Goal: Check status: Check status

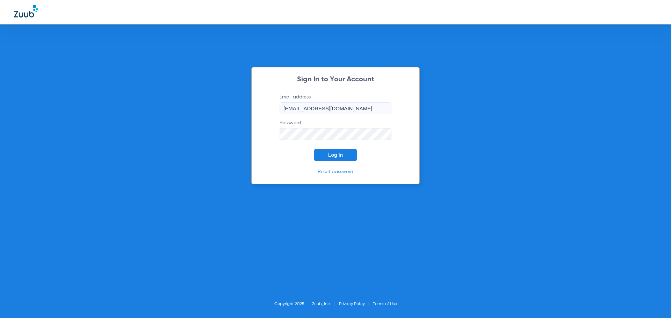
click at [327, 158] on button "Log In" at bounding box center [335, 155] width 43 height 13
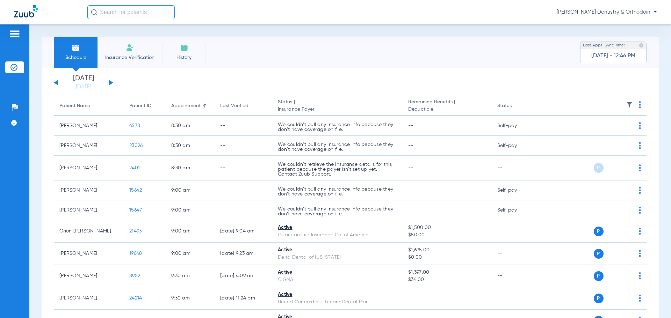
click at [109, 82] on div "[DATE] [DATE] [DATE] [DATE] [DATE] [DATE] [DATE] [DATE] [DATE] [DATE] [DATE] [D…" at bounding box center [83, 82] width 59 height 15
click at [110, 83] on button at bounding box center [111, 82] width 4 height 5
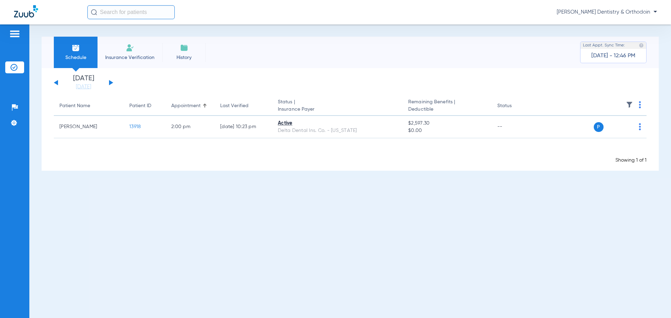
click at [110, 83] on button at bounding box center [111, 82] width 4 height 5
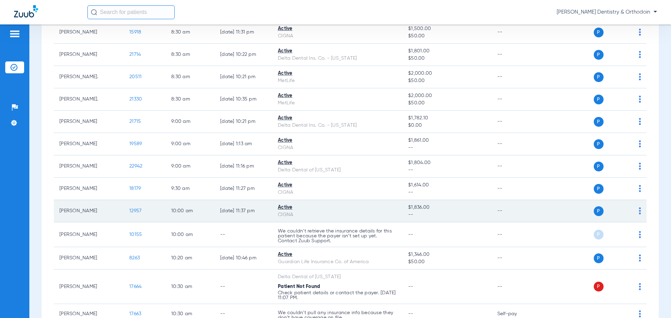
scroll to position [140, 0]
click at [133, 211] on span "12957" at bounding box center [135, 210] width 12 height 5
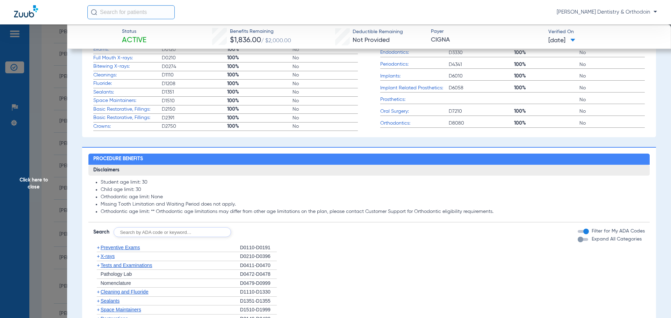
scroll to position [349, 0]
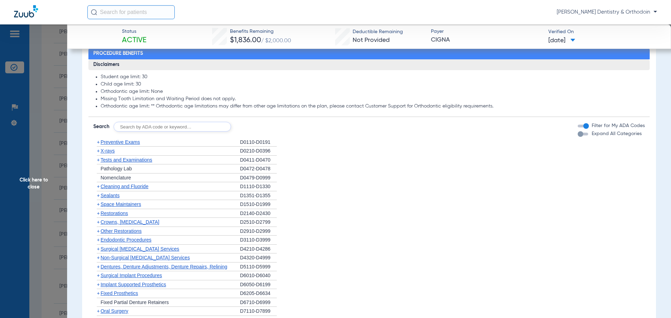
click at [112, 142] on span "Preventive Exams" at bounding box center [120, 142] width 39 height 6
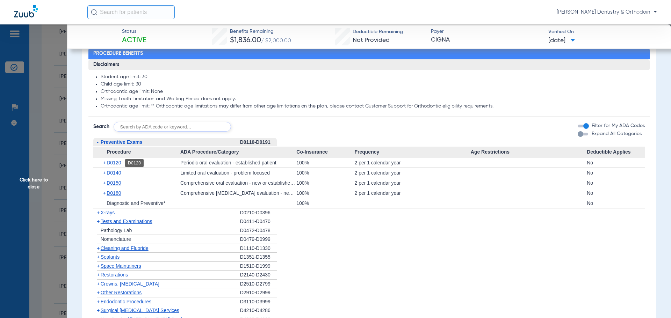
click at [111, 164] on span "D0120" at bounding box center [114, 163] width 14 height 6
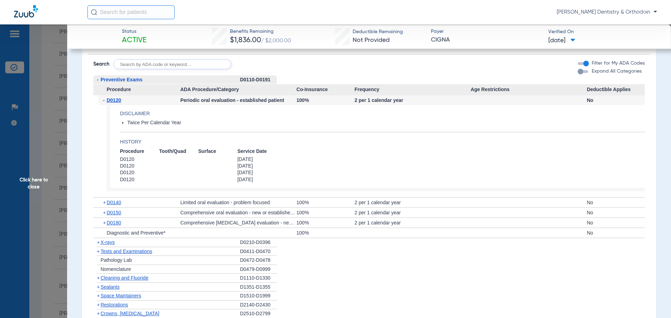
scroll to position [419, 0]
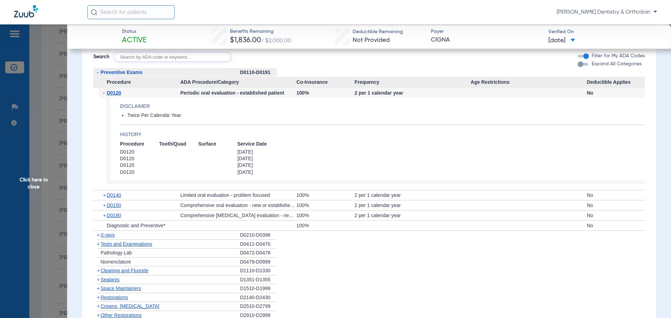
click at [106, 235] on span "X-rays" at bounding box center [108, 235] width 14 height 6
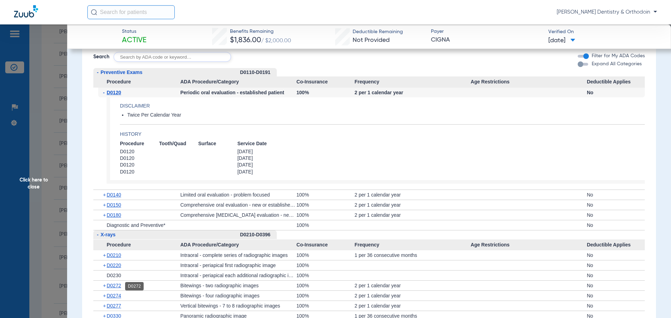
click at [114, 285] on span "D0272" at bounding box center [114, 286] width 14 height 6
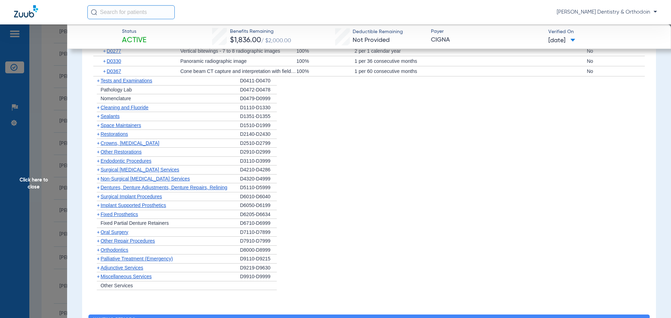
scroll to position [629, 0]
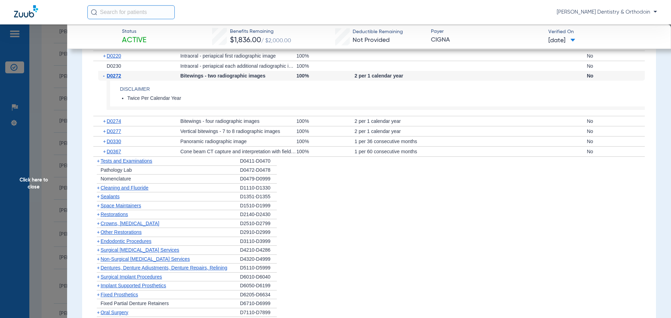
click at [134, 189] on span "Cleaning and Fluoride" at bounding box center [125, 188] width 48 height 6
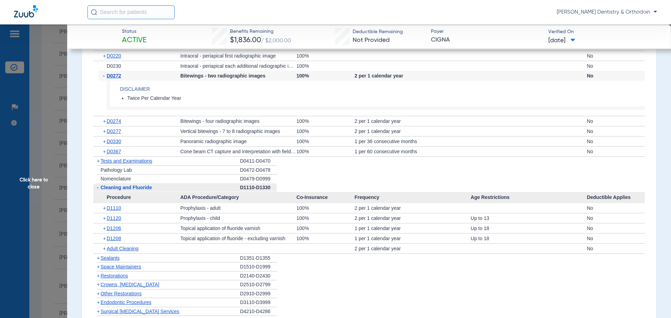
click at [107, 239] on span "D1208" at bounding box center [114, 239] width 14 height 6
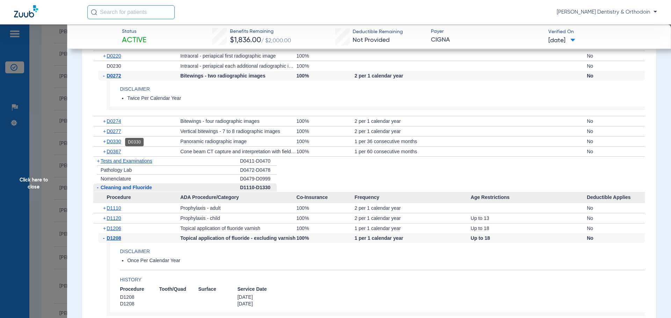
click at [116, 143] on span "D0330" at bounding box center [114, 142] width 14 height 6
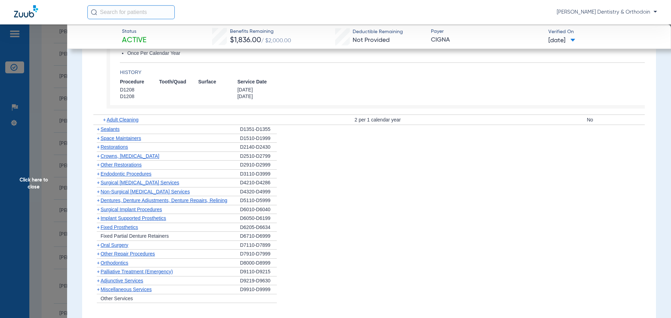
click at [113, 130] on span "Sealants" at bounding box center [110, 129] width 19 height 6
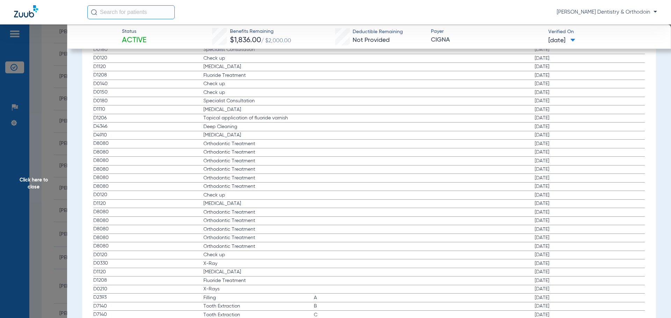
scroll to position [1405, 0]
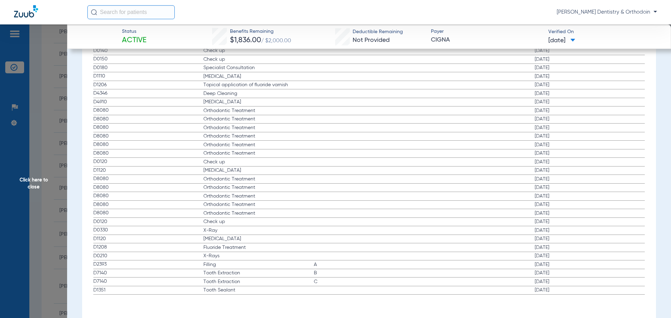
click at [35, 178] on span "Click here to close" at bounding box center [33, 183] width 67 height 318
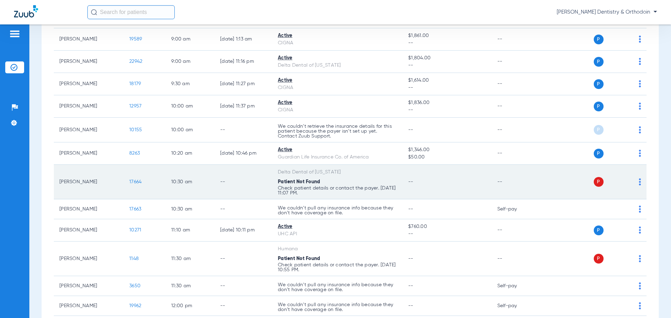
scroll to position [245, 0]
